Goal: Ask a question

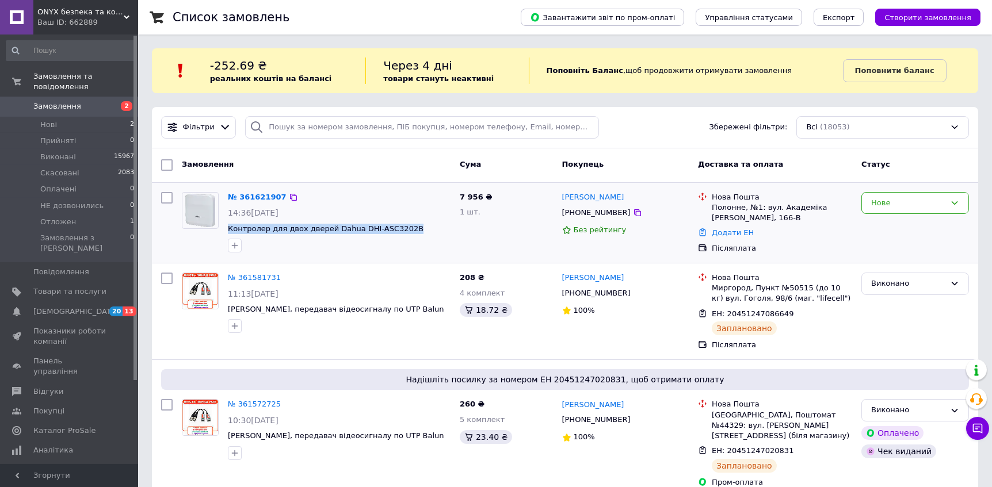
drag, startPoint x: 403, startPoint y: 230, endPoint x: 227, endPoint y: 224, distance: 176.1
click at [227, 221] on div "№ 361621907 14:36[DATE] Контролер для двох дверей Dahua DHI-ASC3202B" at bounding box center [339, 223] width 232 height 70
copy span "Контролер для двох дверей Dahua DHI-ASC3202B"
click at [978, 429] on icon at bounding box center [978, 429] width 12 height 12
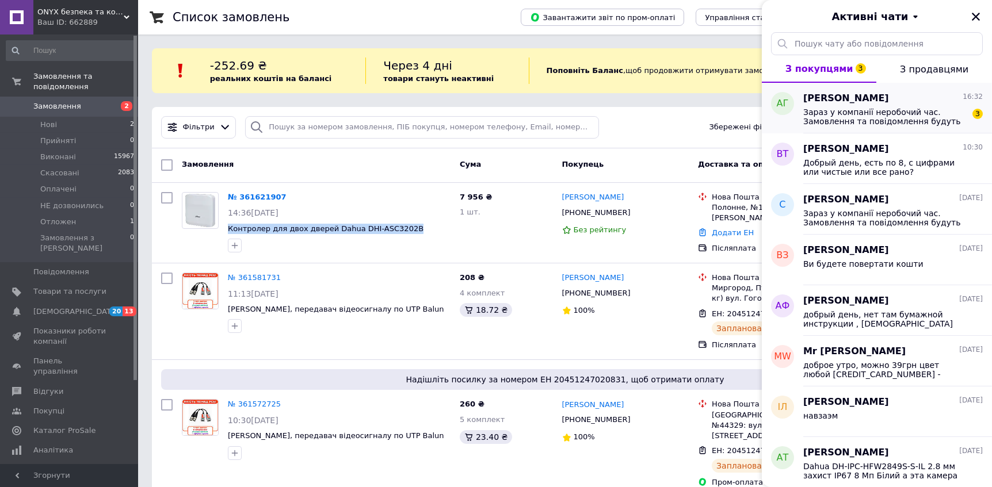
click at [842, 119] on span "Зараз у компанії неробочий час. Замовлення та повідомлення будуть оброблені з 1…" at bounding box center [884, 117] width 163 height 18
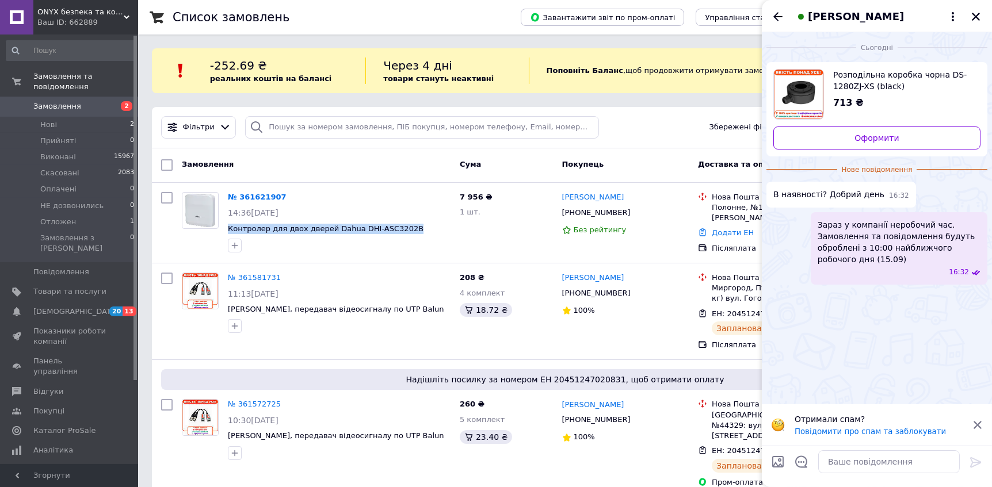
click at [837, 75] on span "Розподільна коробка чорна DS-1280ZJ-XS (black)" at bounding box center [902, 80] width 138 height 23
click at [854, 466] on textarea at bounding box center [889, 461] width 142 height 23
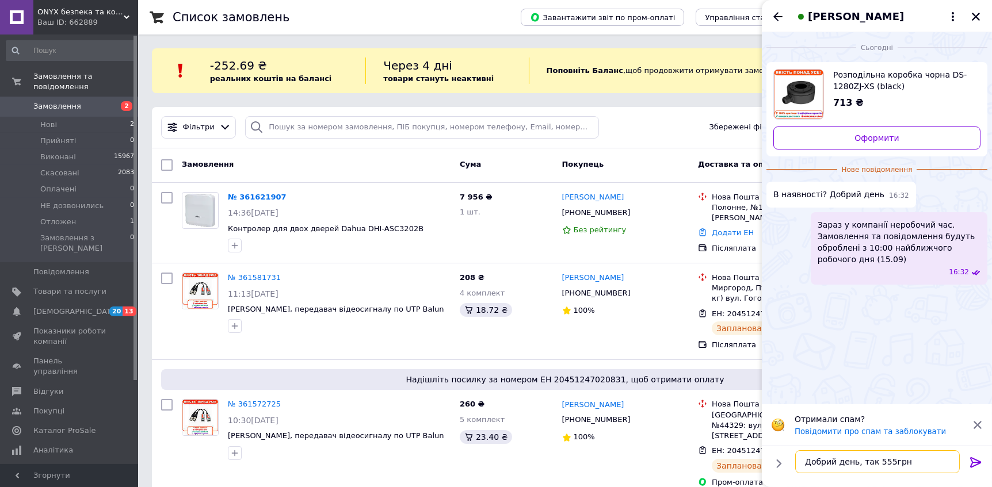
type textarea "Добрий день, так 555грн"
click at [973, 460] on icon at bounding box center [976, 463] width 14 height 14
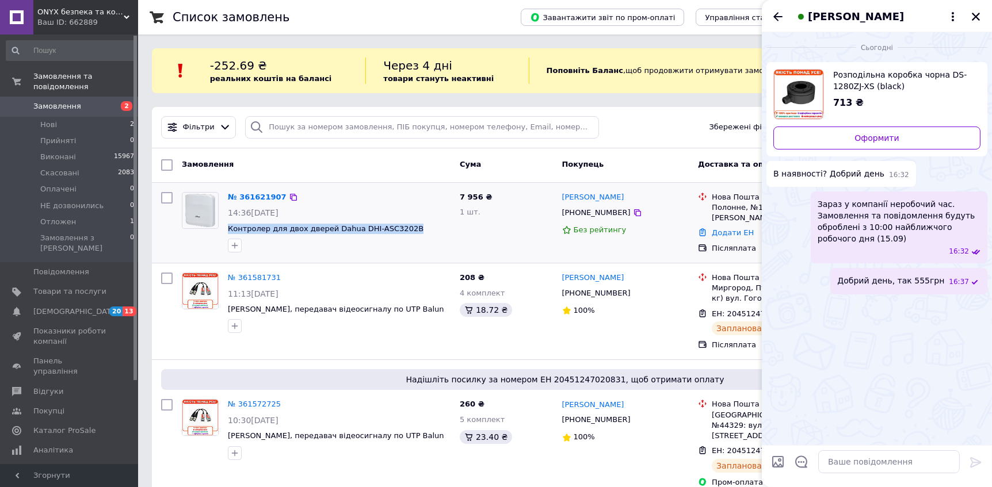
drag, startPoint x: 398, startPoint y: 230, endPoint x: 227, endPoint y: 231, distance: 171.4
click at [227, 231] on div "№ 361621907 14:36[DATE] Контролер для двох дверей Dahua DHI-ASC3202B" at bounding box center [339, 223] width 232 height 70
copy span "Контролер для двох дверей Dahua DHI-ASC3202B"
click at [781, 16] on icon "Назад" at bounding box center [777, 16] width 9 height 9
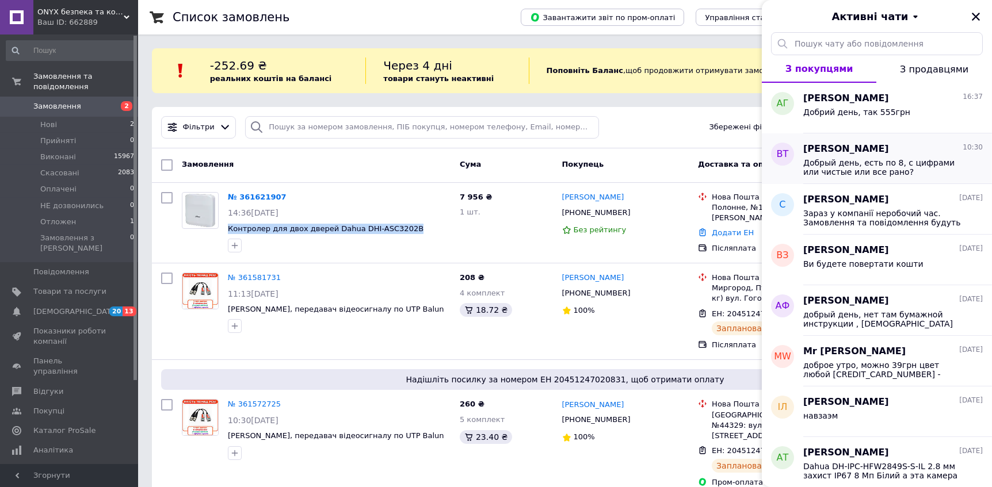
click at [847, 163] on span "Добрый день, есть по 8, с цифрами или чистые или все рано?" at bounding box center [884, 167] width 163 height 18
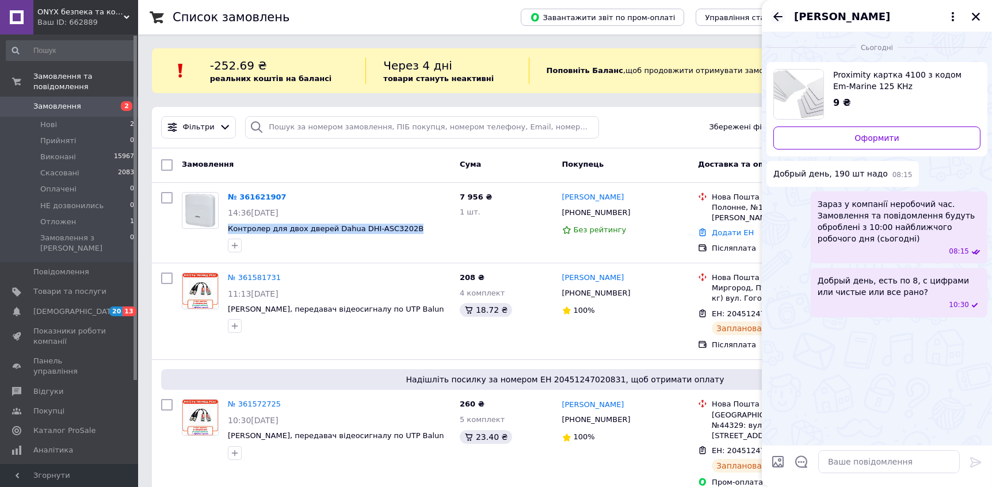
click at [775, 15] on icon "Назад" at bounding box center [777, 16] width 9 height 9
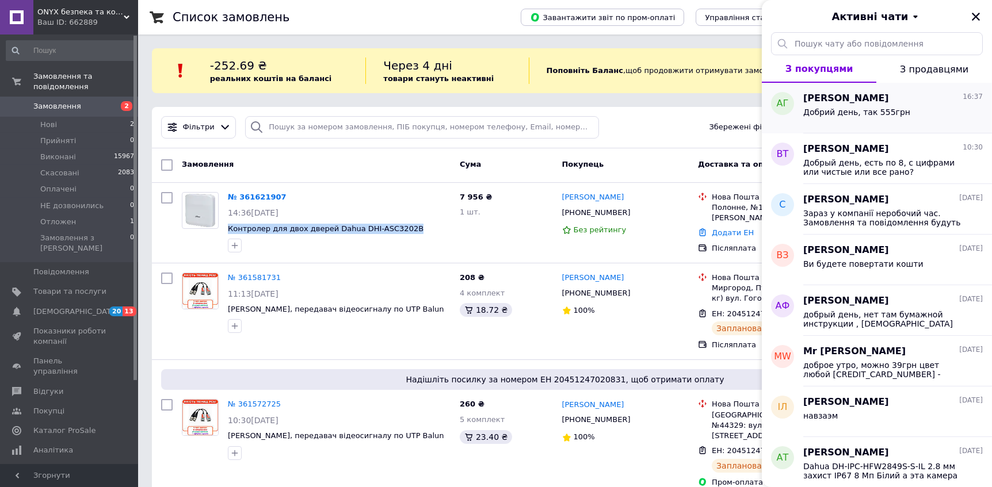
click at [849, 105] on div "Добрий день, так 555грн" at bounding box center [892, 114] width 179 height 18
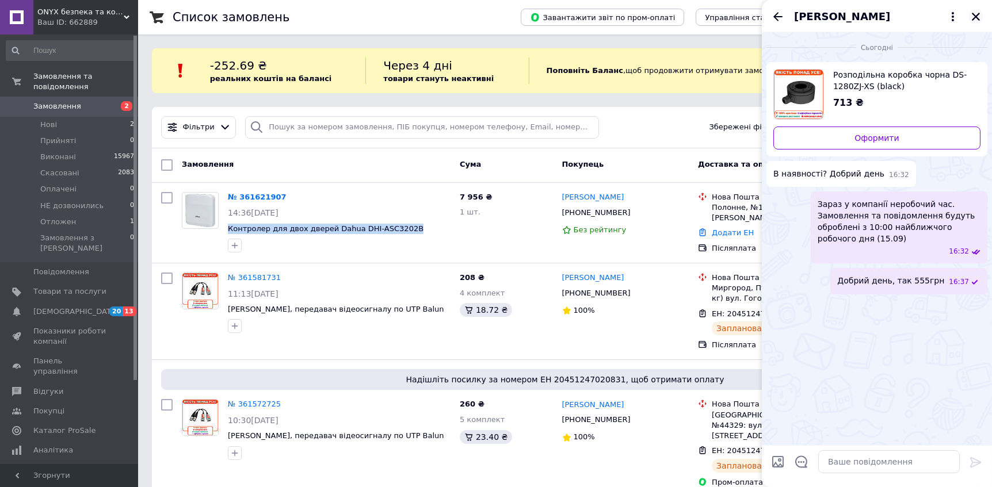
click at [978, 14] on icon "Закрити" at bounding box center [975, 17] width 10 height 10
